Goal: Task Accomplishment & Management: Manage account settings

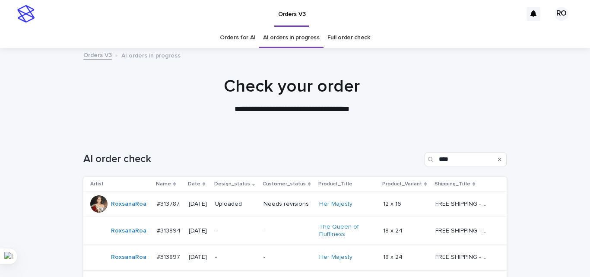
scroll to position [91, 0]
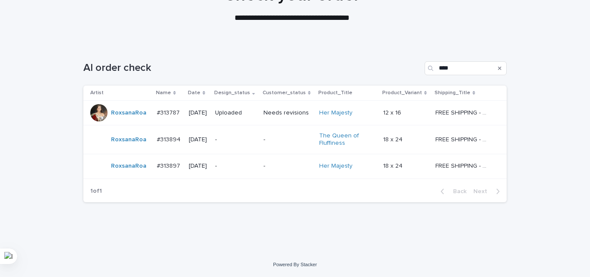
click at [252, 143] on div "-" at bounding box center [235, 140] width 41 height 14
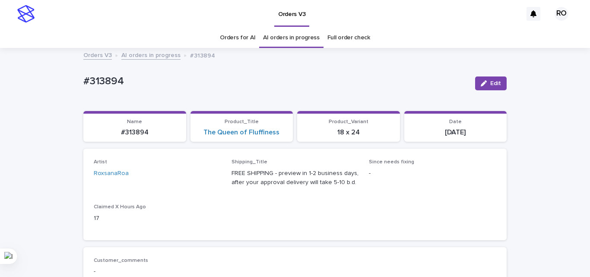
click at [111, 87] on p "#313894" at bounding box center [275, 81] width 385 height 13
click at [112, 80] on p "#313894" at bounding box center [275, 81] width 385 height 13
copy p "313894"
click at [285, 134] on section "Product_Title The Queen of Fluffiness" at bounding box center [242, 126] width 103 height 31
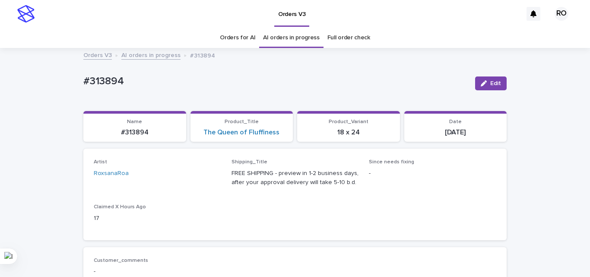
click at [285, 134] on section "Product_Title The Queen of Fluffiness" at bounding box center [242, 126] width 103 height 31
copy link "The Queen of Fluffiness"
click at [277, 237] on div "Artist [PERSON_NAME] Shipping_Title FREE SHIPPING - preview in 1-2 business day…" at bounding box center [294, 194] width 423 height 91
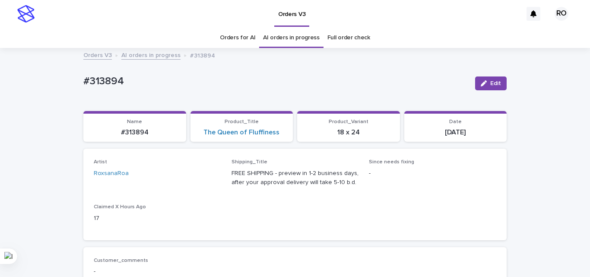
click at [451, 131] on p "[DATE]" at bounding box center [456, 132] width 92 height 8
copy div "[DATE] Loading... Saving…"
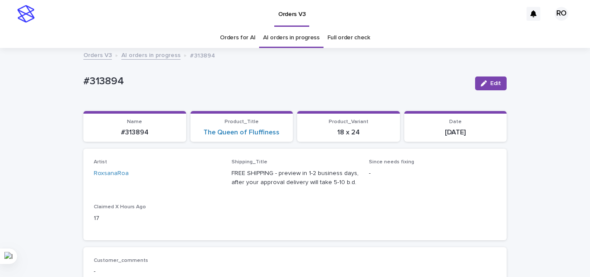
click at [321, 205] on div "Artist [PERSON_NAME] Shipping_Title FREE SHIPPING - preview in 1-2 business day…" at bounding box center [295, 194] width 403 height 70
click at [315, 199] on div "Artist [PERSON_NAME] Shipping_Title FREE SHIPPING - preview in 1-2 business day…" at bounding box center [295, 194] width 403 height 70
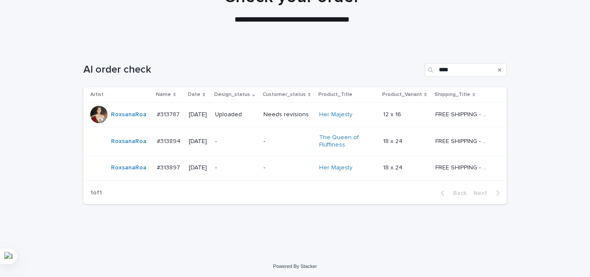
scroll to position [91, 0]
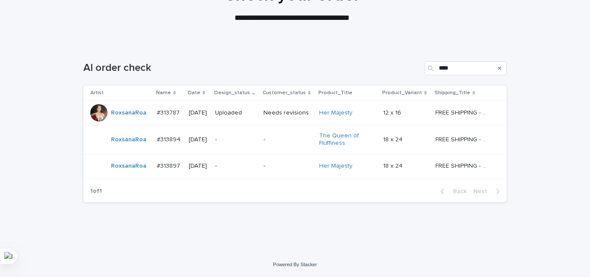
click at [257, 160] on div "-" at bounding box center [235, 166] width 41 height 14
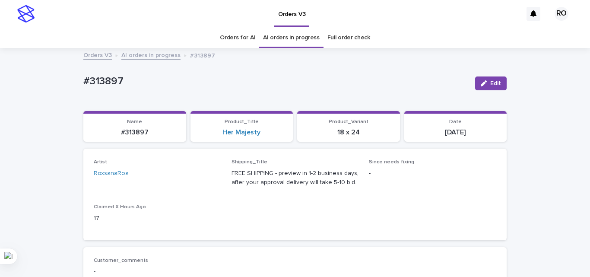
click at [108, 79] on p "#313897" at bounding box center [275, 81] width 385 height 13
copy p "313897"
click at [280, 139] on section "Product_Title Her Majesty" at bounding box center [242, 126] width 103 height 31
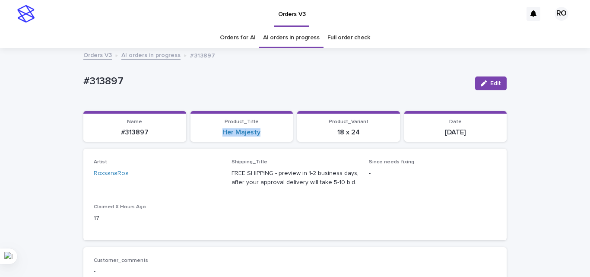
click at [280, 139] on section "Product_Title Her Majesty" at bounding box center [242, 126] width 103 height 31
copy link "Her Majesty"
click at [351, 184] on p "FREE SHIPPING - preview in 1-2 business days, after your approval delivery will…" at bounding box center [295, 178] width 127 height 18
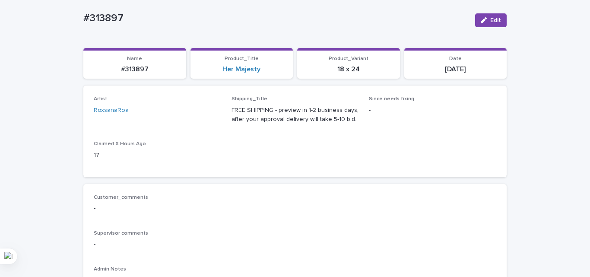
scroll to position [43, 0]
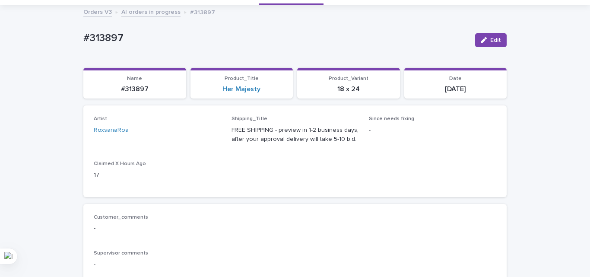
click at [104, 41] on p "#313897" at bounding box center [275, 38] width 385 height 13
copy div "#313897 Edit Sorry, there was an error saving your record. Please try again. Pl…"
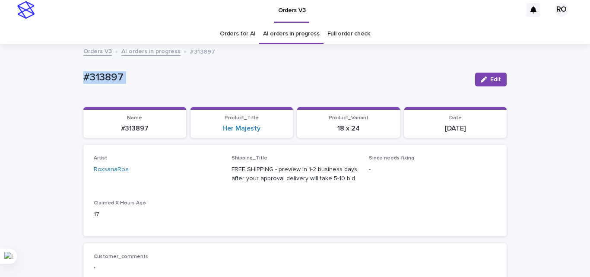
scroll to position [0, 0]
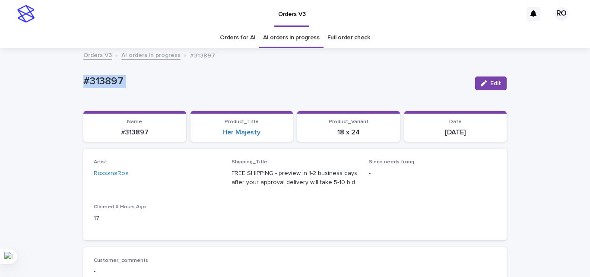
copy div "#313897 Edit Sorry, there was an error saving your record. Please try again. Pl…"
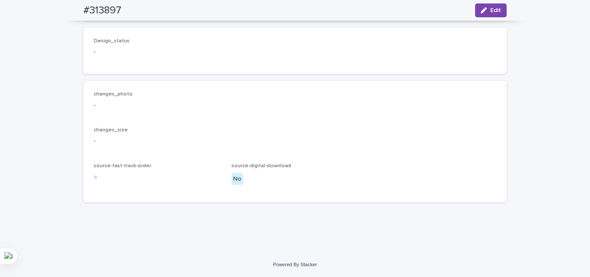
scroll to position [628, 0]
click at [495, 5] on button "Edit" at bounding box center [491, 10] width 32 height 14
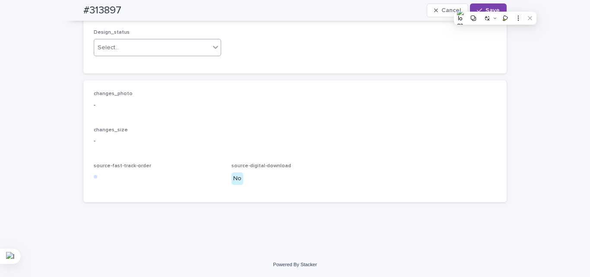
click at [130, 55] on div "Select..." at bounding box center [152, 48] width 116 height 14
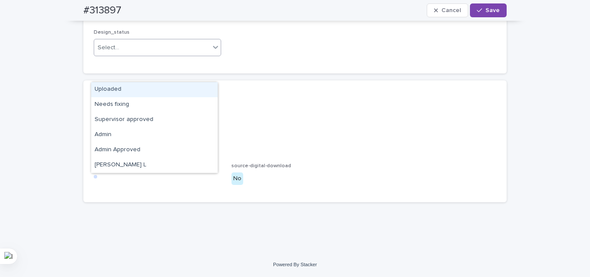
click at [126, 92] on div "Uploaded" at bounding box center [154, 89] width 127 height 15
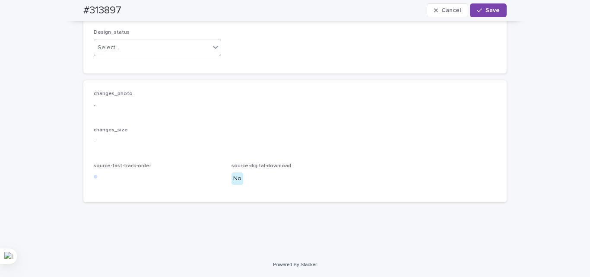
click at [159, 110] on p "-" at bounding box center [295, 105] width 403 height 9
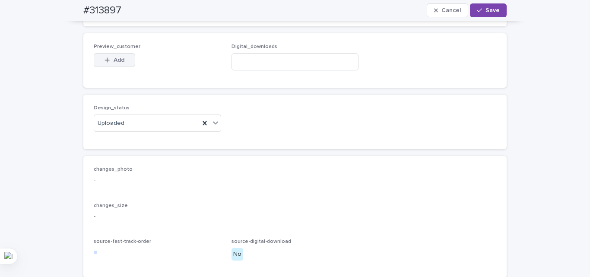
click at [114, 63] on span "Add" at bounding box center [119, 60] width 11 height 6
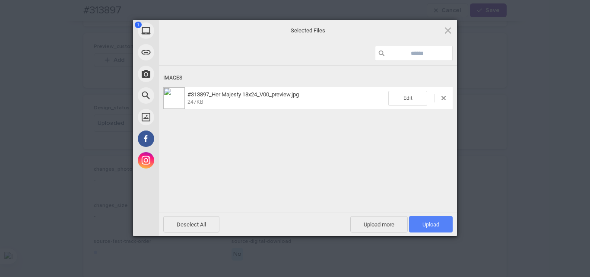
click at [434, 221] on span "Upload 1" at bounding box center [431, 224] width 17 height 6
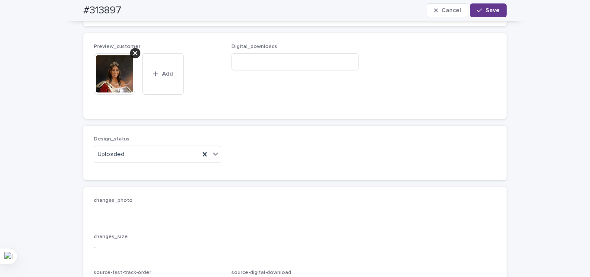
click at [488, 9] on span "Save" at bounding box center [493, 10] width 14 height 6
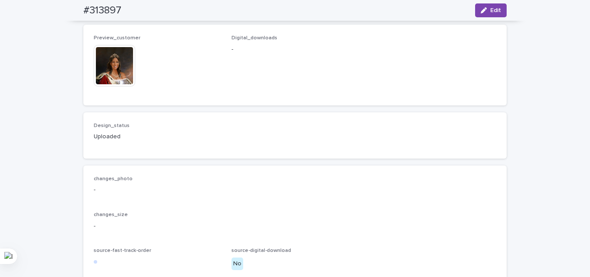
click at [335, 95] on span "Digital_downloads -" at bounding box center [295, 65] width 127 height 60
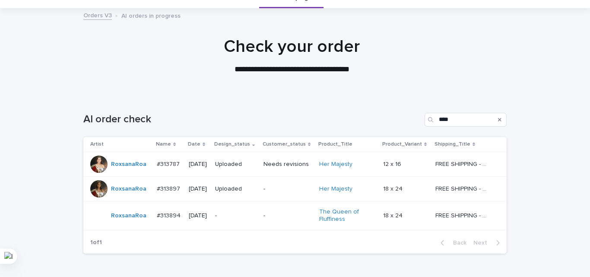
scroll to position [91, 0]
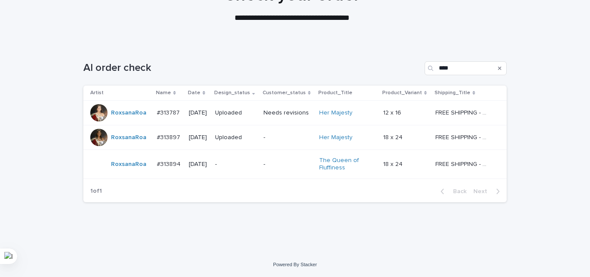
click at [220, 157] on td "-" at bounding box center [236, 164] width 48 height 29
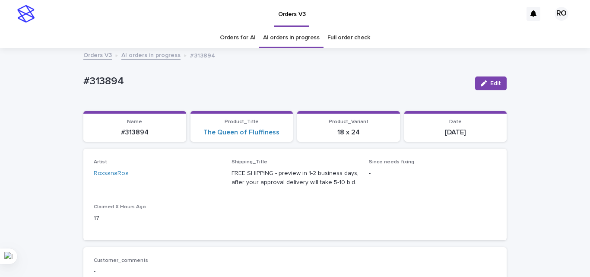
click at [107, 76] on p "#313894" at bounding box center [275, 81] width 385 height 13
click at [181, 78] on p "#313894" at bounding box center [275, 81] width 385 height 13
click at [100, 81] on p "#313894" at bounding box center [275, 81] width 385 height 13
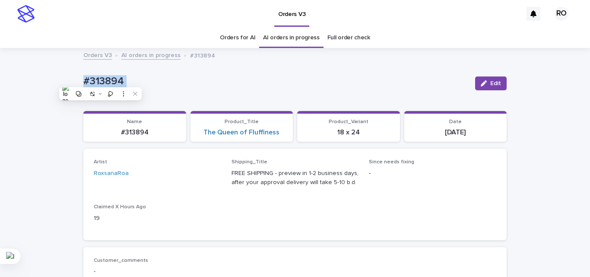
click at [100, 81] on p "#313894" at bounding box center [275, 81] width 385 height 13
copy div "#313894 Edit Sorry, there was an error saving your record. Please try again. Pl…"
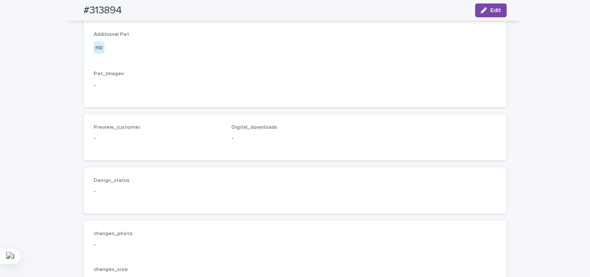
scroll to position [628, 0]
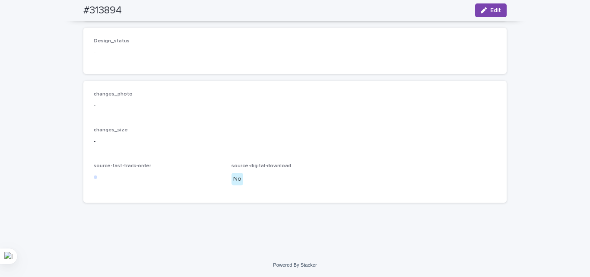
drag, startPoint x: 427, startPoint y: 139, endPoint x: 436, endPoint y: 120, distance: 21.6
click at [427, 138] on p "-" at bounding box center [295, 141] width 403 height 9
click at [489, 14] on button "Edit" at bounding box center [491, 10] width 32 height 14
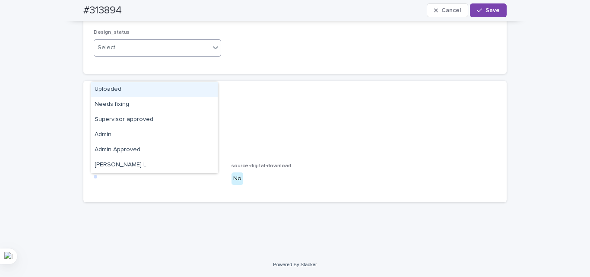
click at [134, 55] on div "Select..." at bounding box center [152, 48] width 116 height 14
click at [130, 87] on div "Uploaded" at bounding box center [154, 89] width 127 height 15
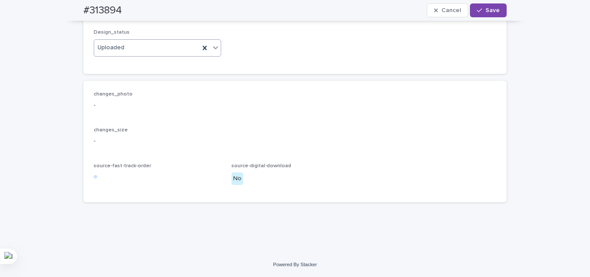
click at [164, 146] on p "-" at bounding box center [295, 141] width 403 height 9
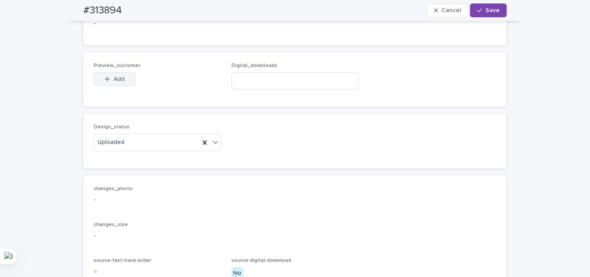
scroll to position [499, 0]
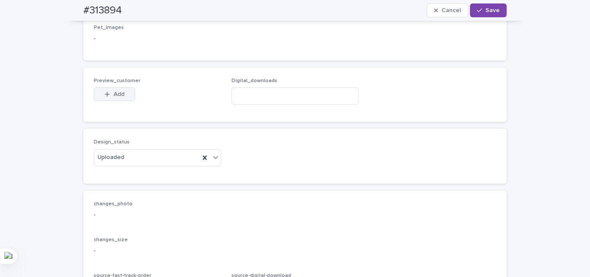
click at [122, 101] on button "Add" at bounding box center [114, 94] width 41 height 14
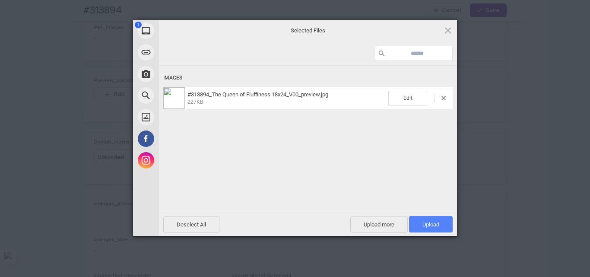
click at [444, 226] on span "Upload 1" at bounding box center [431, 224] width 44 height 16
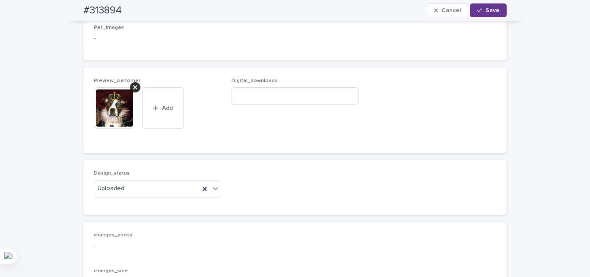
click at [493, 12] on span "Save" at bounding box center [493, 10] width 14 height 6
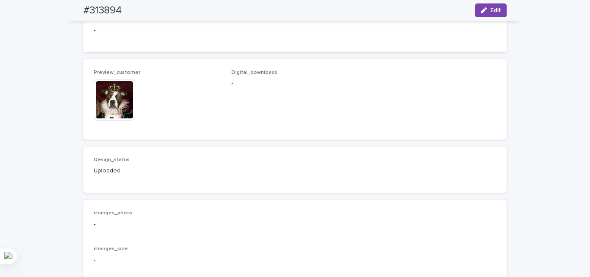
click at [311, 88] on div "-" at bounding box center [295, 82] width 127 height 11
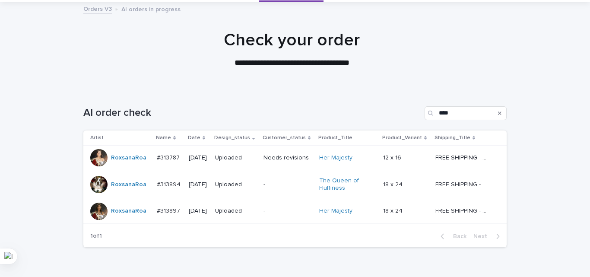
scroll to position [91, 0]
